Goal: Information Seeking & Learning: Learn about a topic

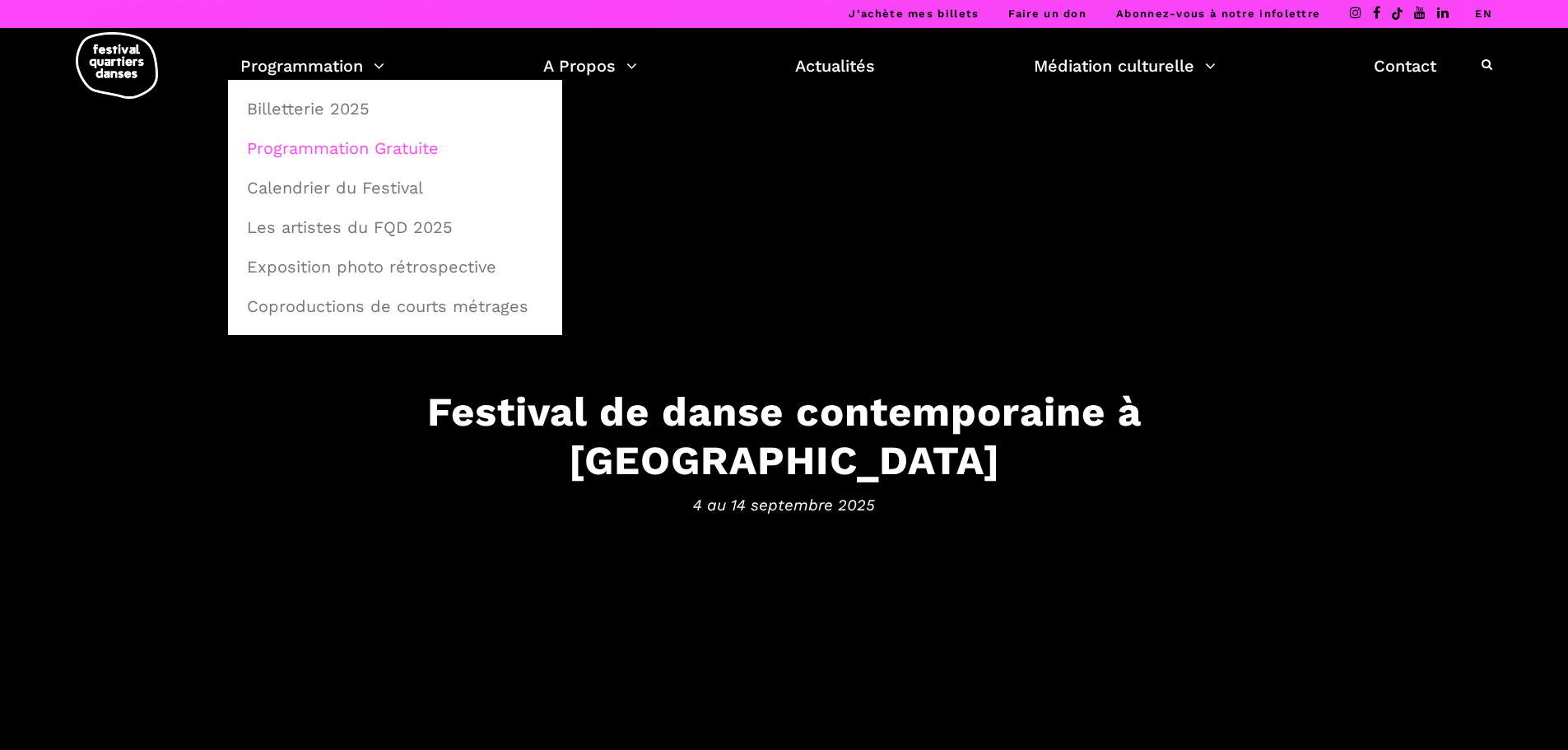
click at [321, 138] on link "Programmation Gratuite" at bounding box center [395, 148] width 316 height 38
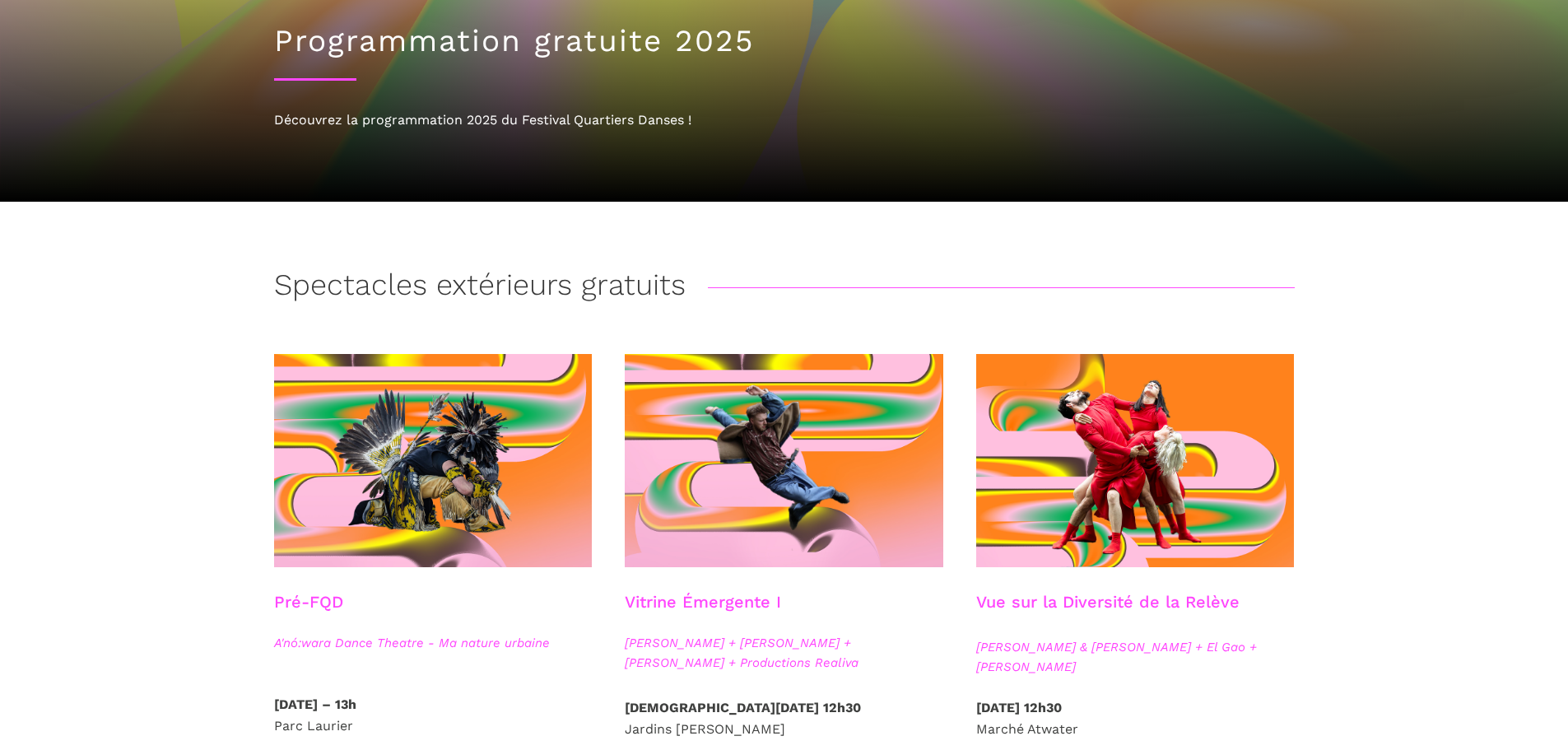
scroll to position [329, 0]
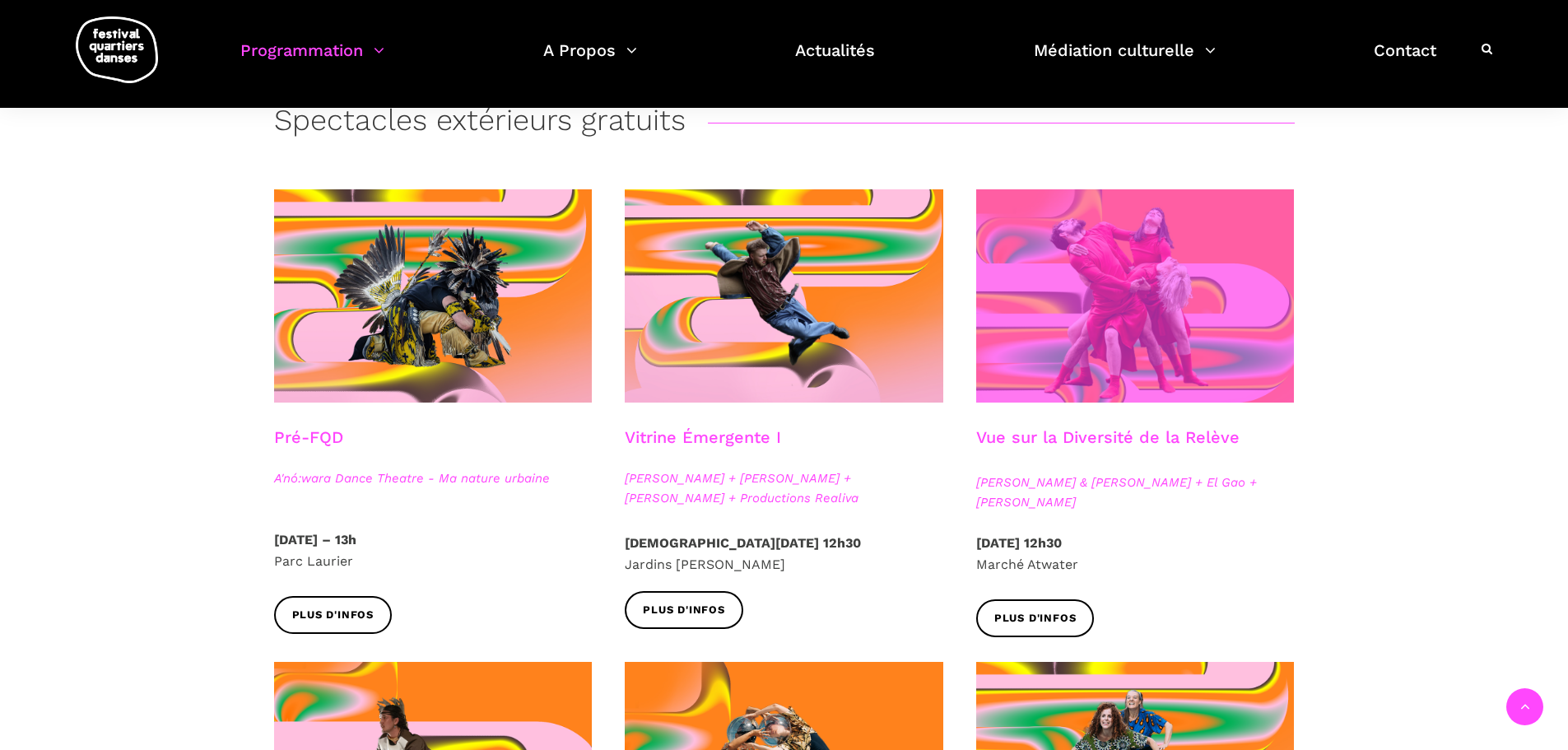
click at [1047, 371] on span at bounding box center [1135, 295] width 319 height 213
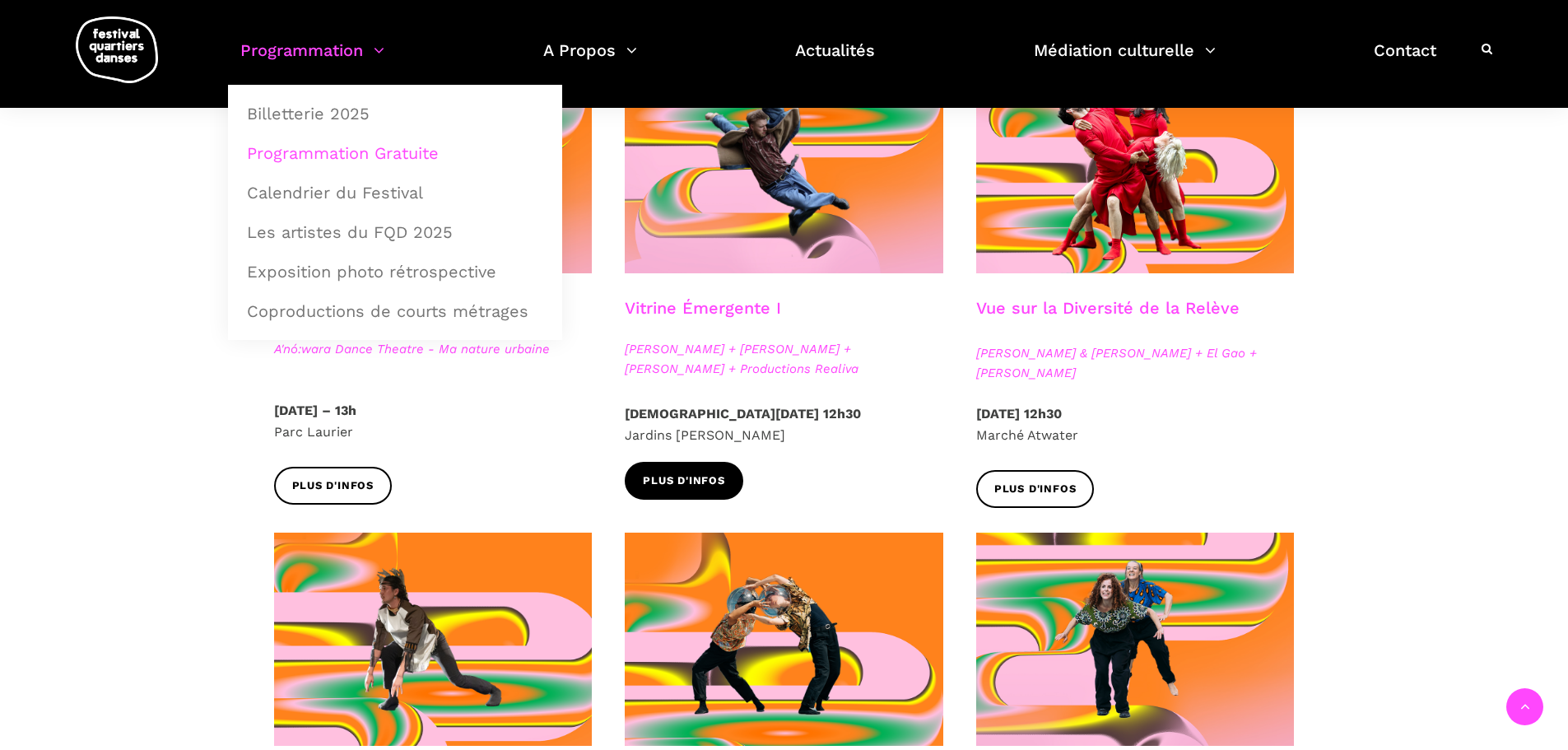
scroll to position [577, 0]
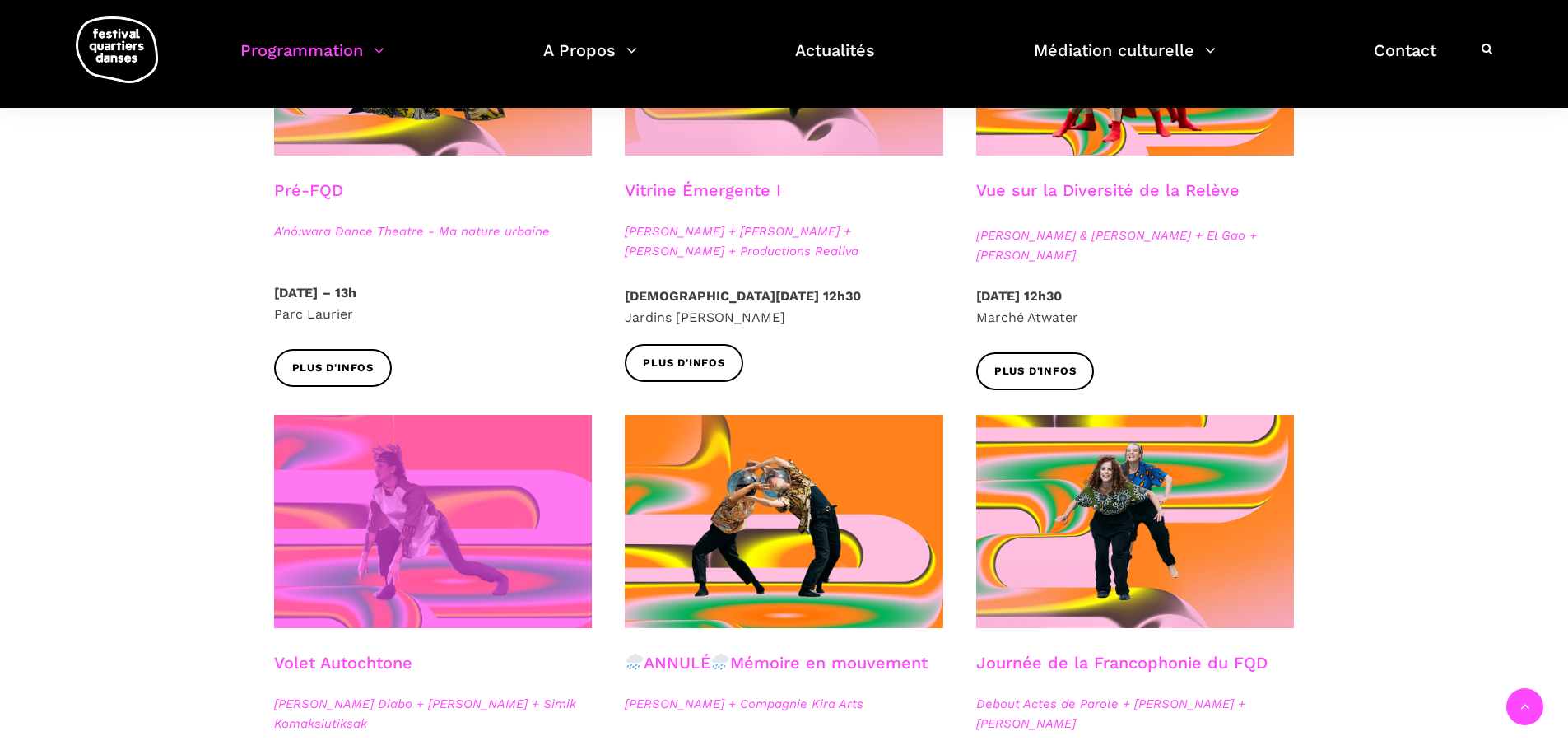
click at [503, 503] on span at bounding box center [434, 521] width 319 height 213
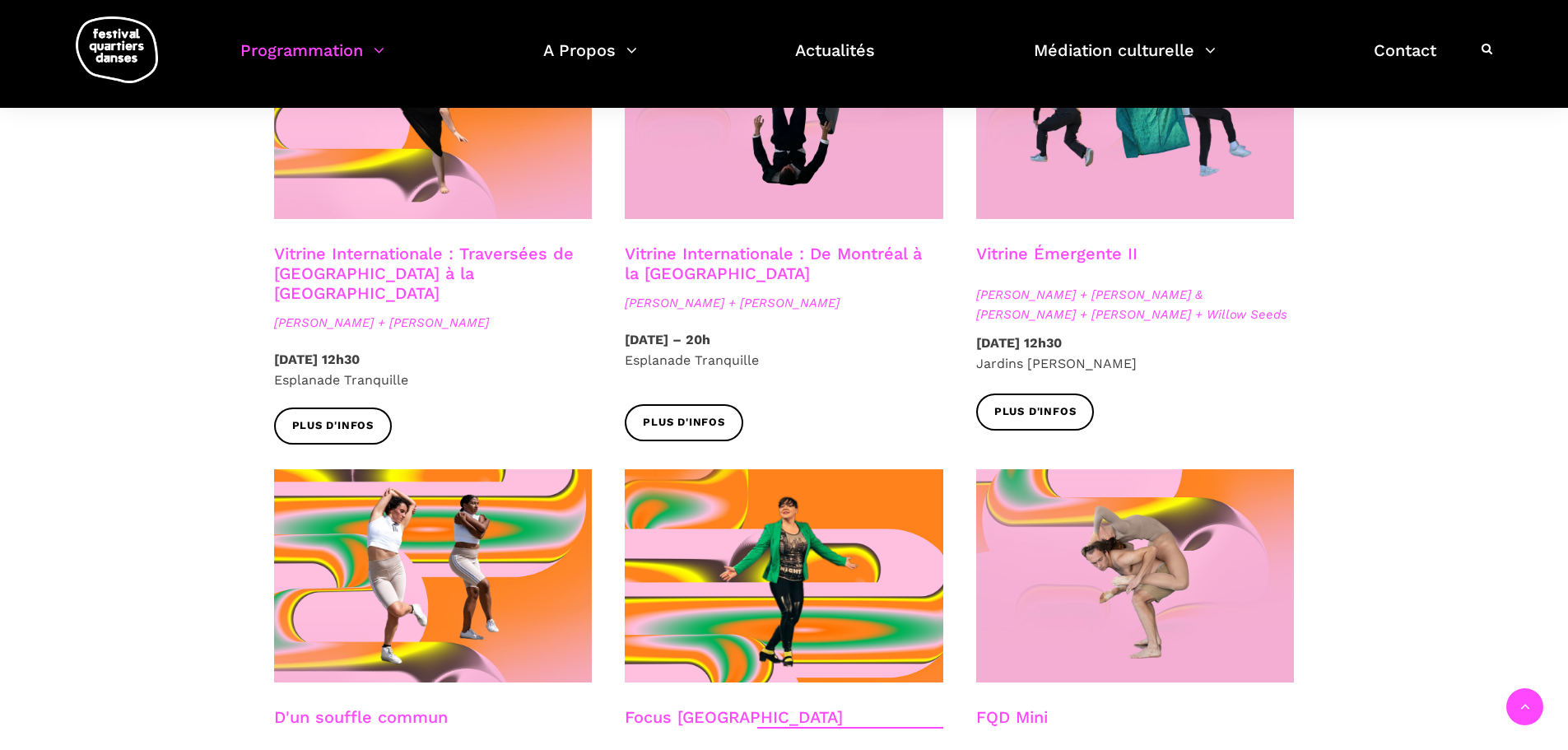
scroll to position [1976, 0]
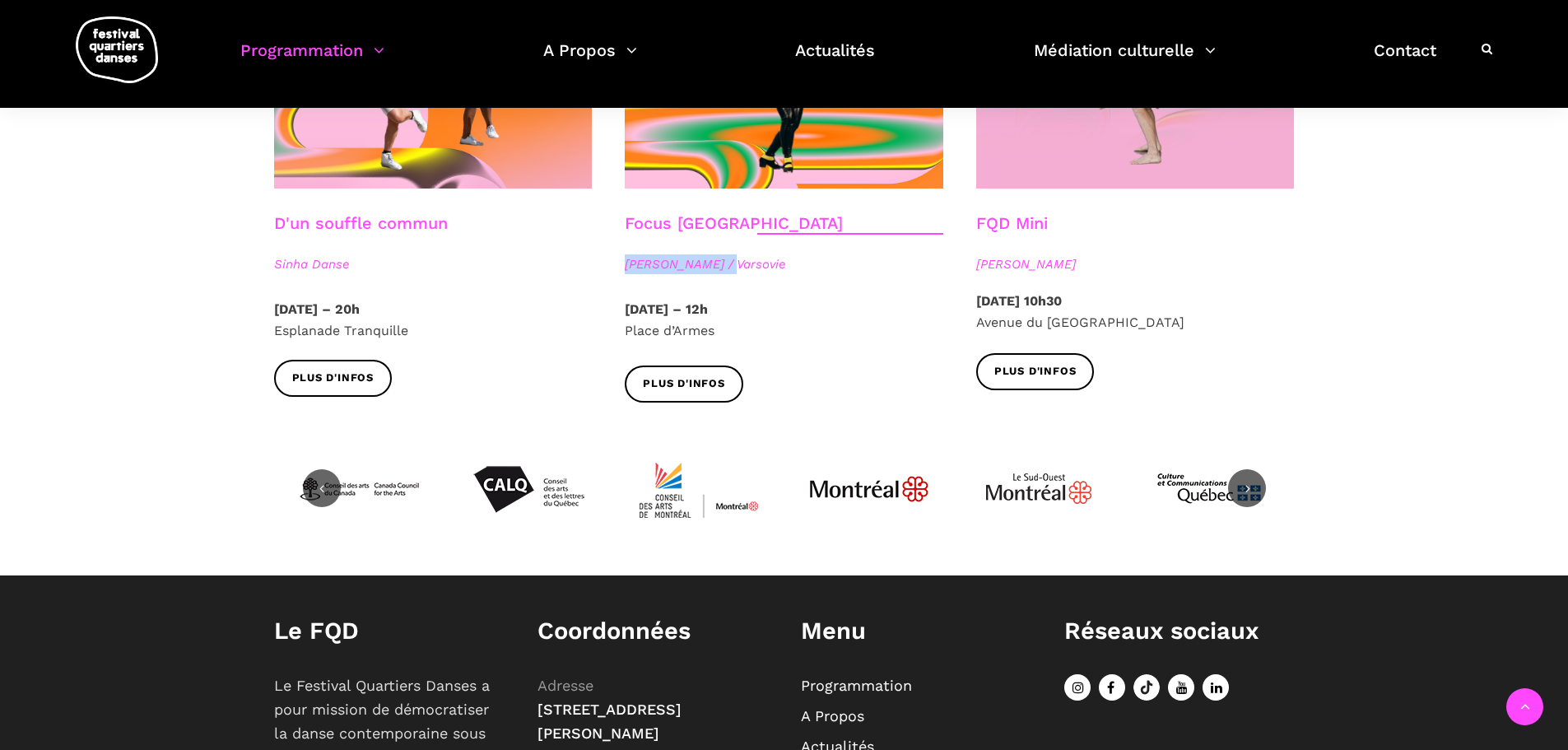
drag, startPoint x: 620, startPoint y: 241, endPoint x: 734, endPoint y: 242, distance: 114.0
click at [734, 242] on div "Focus Pologne Agata Życzkowska / Varsovie" at bounding box center [783, 256] width 351 height 86
copy span "Agata Życzkowska"
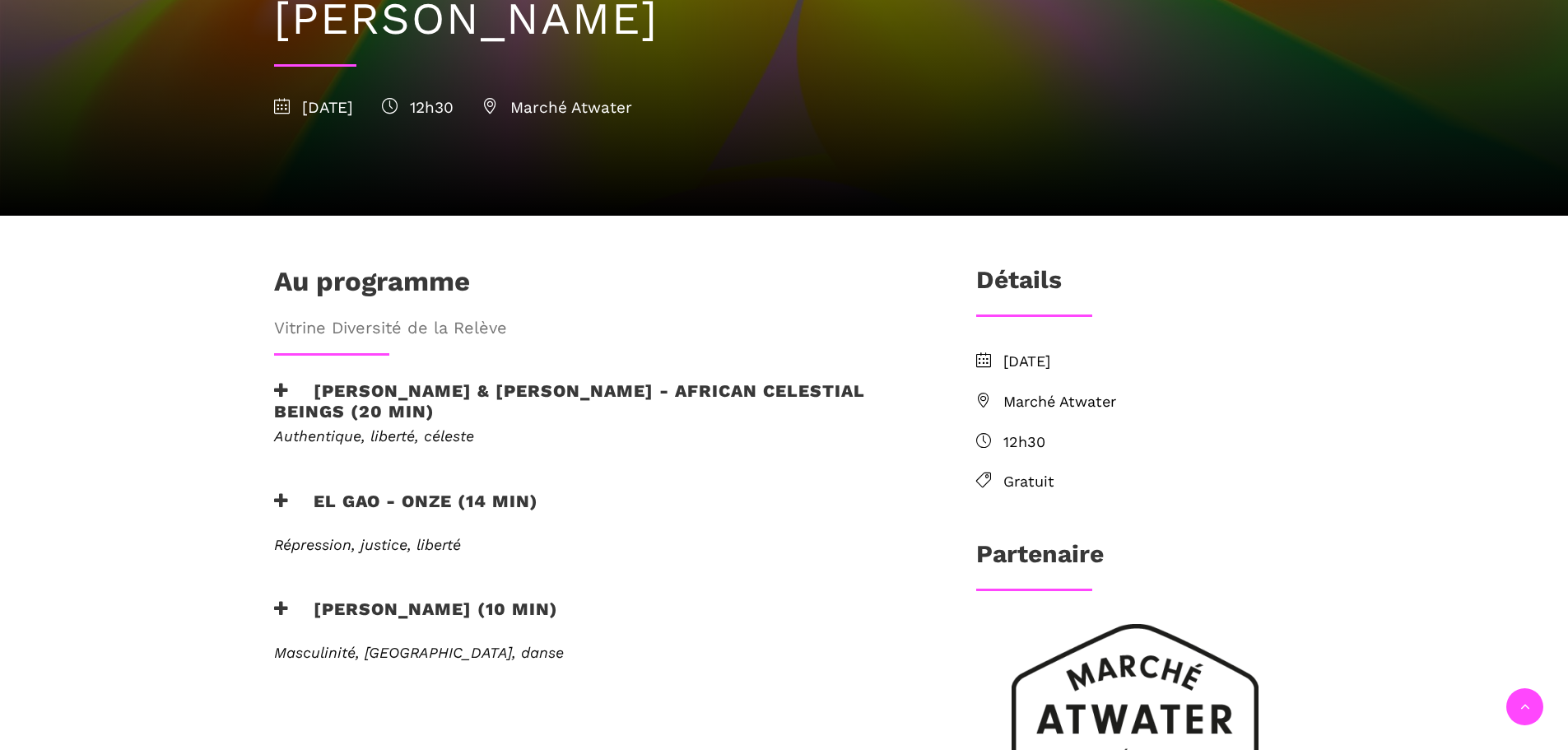
scroll to position [412, 0]
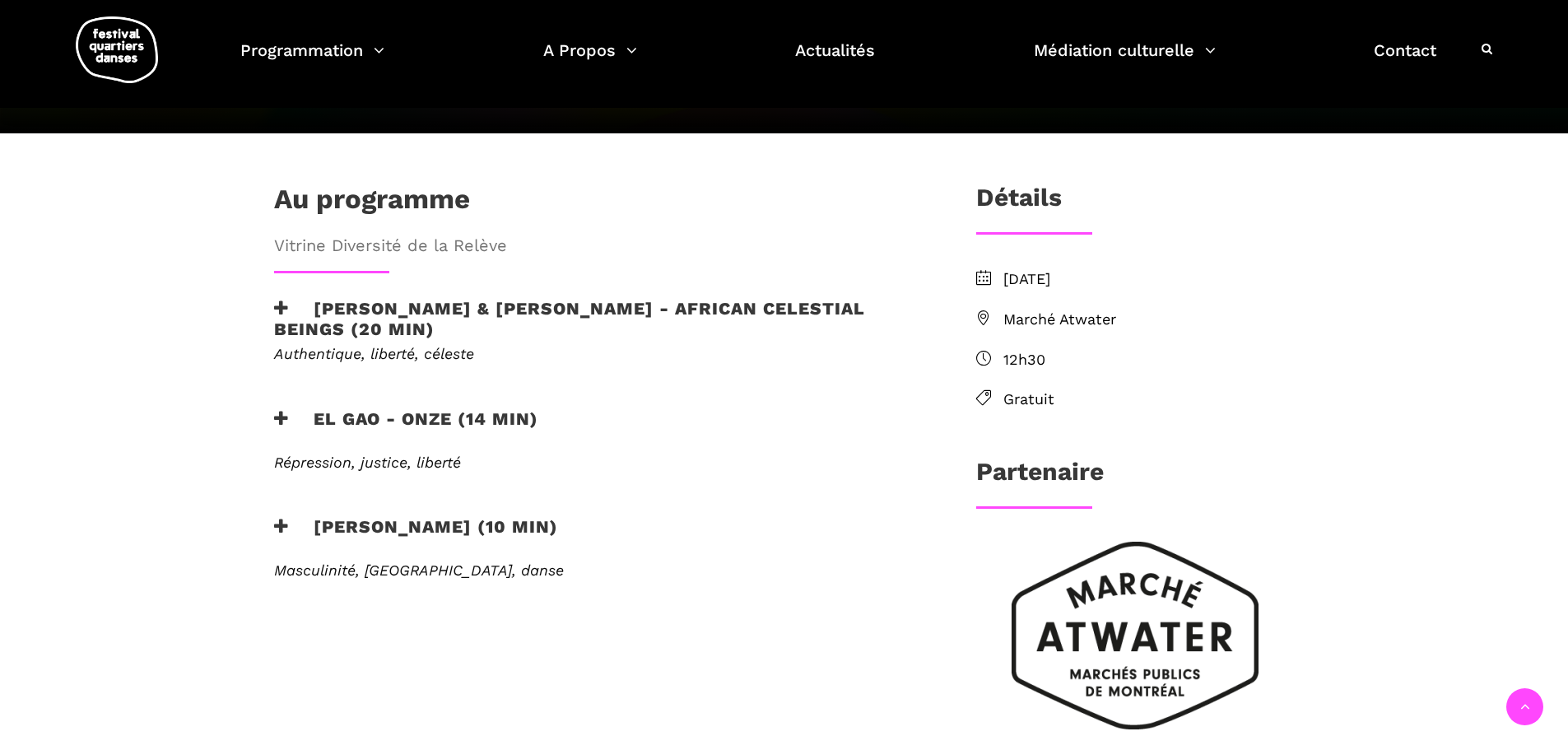
click at [449, 298] on h3 "Athena Lucie Assamba & Leah Danga - African Celestial Beings (20 min)" at bounding box center [598, 318] width 648 height 41
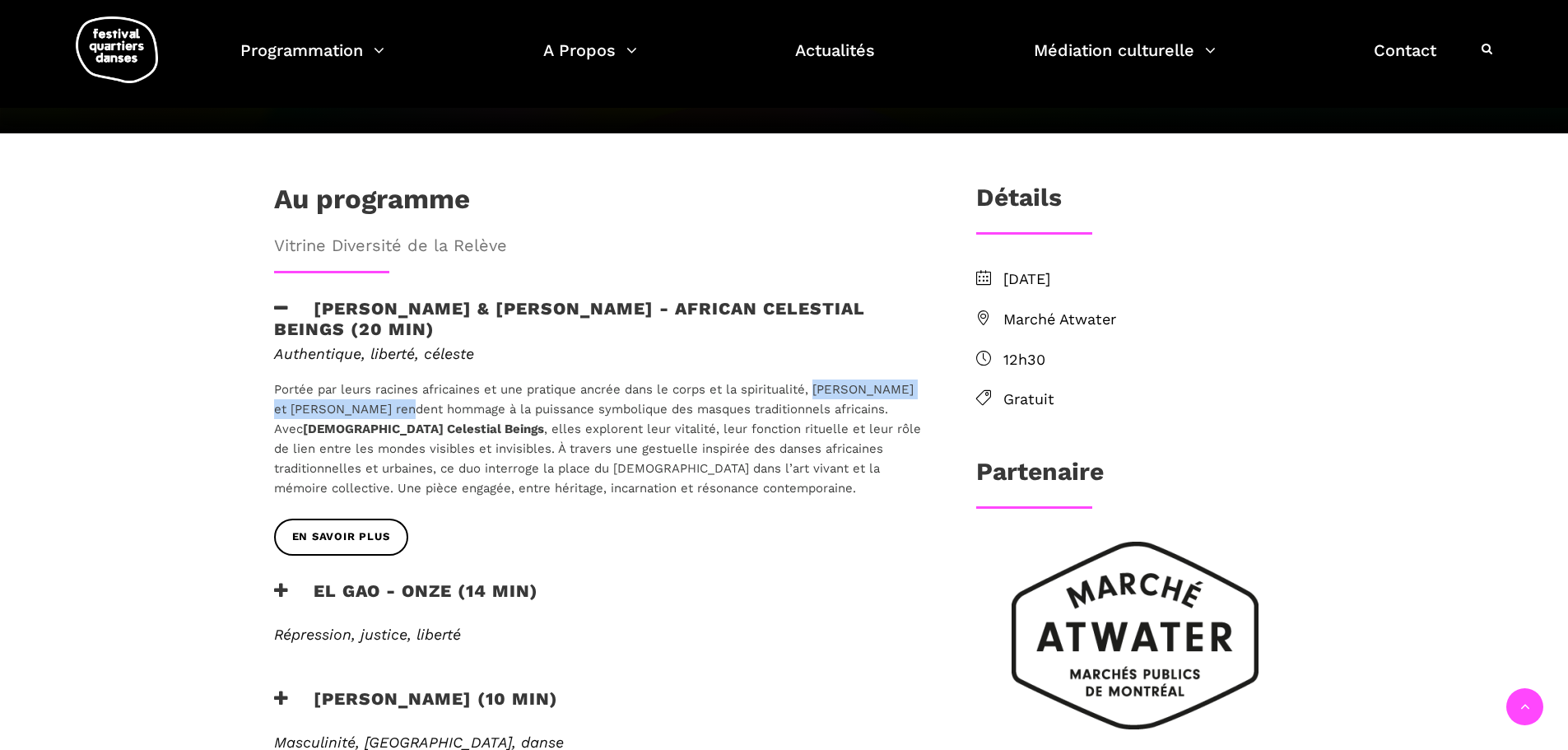
drag, startPoint x: 817, startPoint y: 334, endPoint x: 416, endPoint y: 354, distance: 401.5
click at [416, 382] on span "Portée par leurs racines africaines et une pratique ancrée dans le corps et la …" at bounding box center [597, 439] width 646 height 114
copy span "Athena Lucie Assamba et Leah Danga"
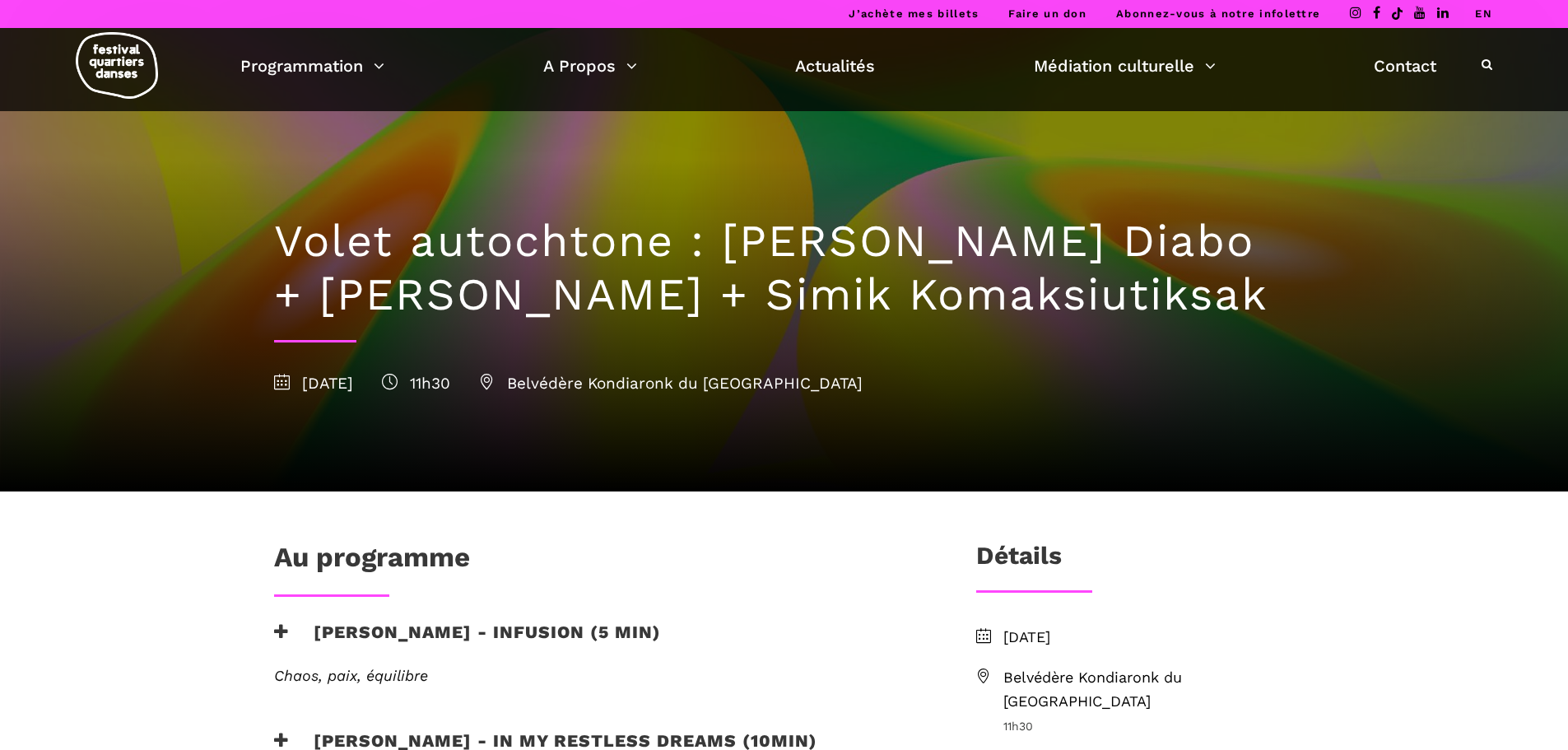
drag, startPoint x: 694, startPoint y: 294, endPoint x: 1185, endPoint y: 296, distance: 491.0
click at [1185, 296] on h1 "Volet autochtone : [PERSON_NAME] Diabo + [PERSON_NAME] + Simik Komaksiutiksak" at bounding box center [784, 268] width 1021 height 107
copy h1 "Simik Komaksiutiksak"
